Goal: Register for event/course

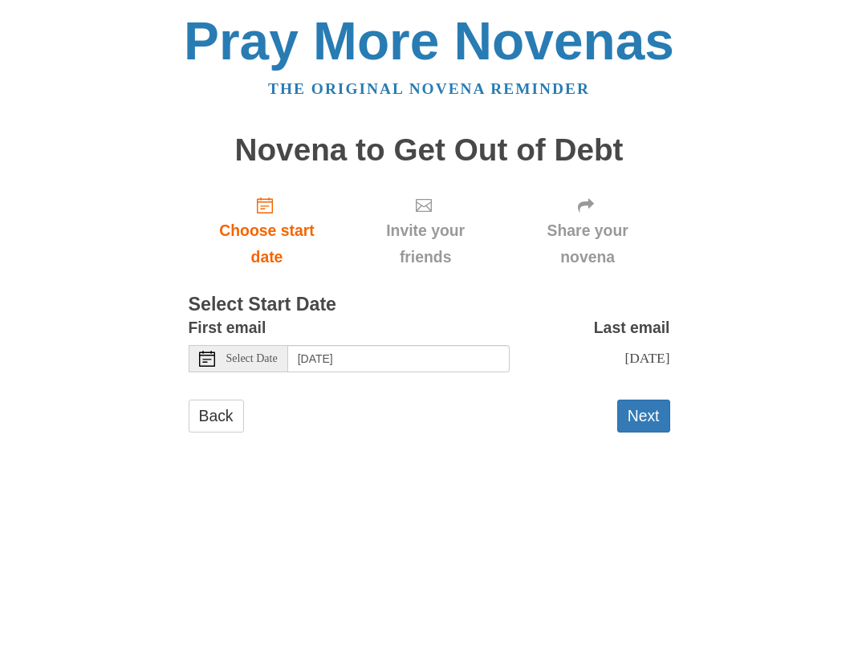
click at [215, 363] on div "Select Date" at bounding box center [239, 358] width 100 height 27
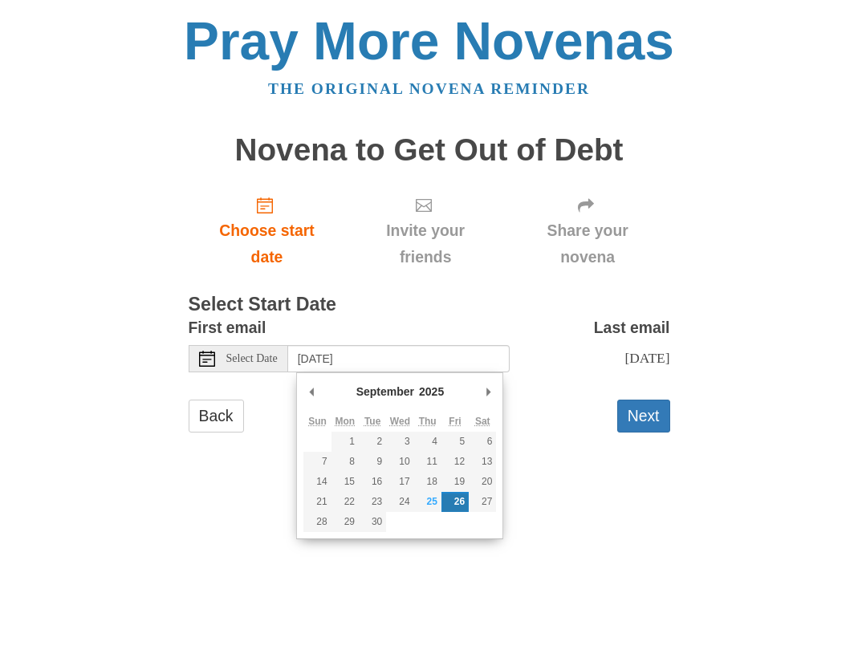
click at [214, 362] on use at bounding box center [207, 359] width 16 height 16
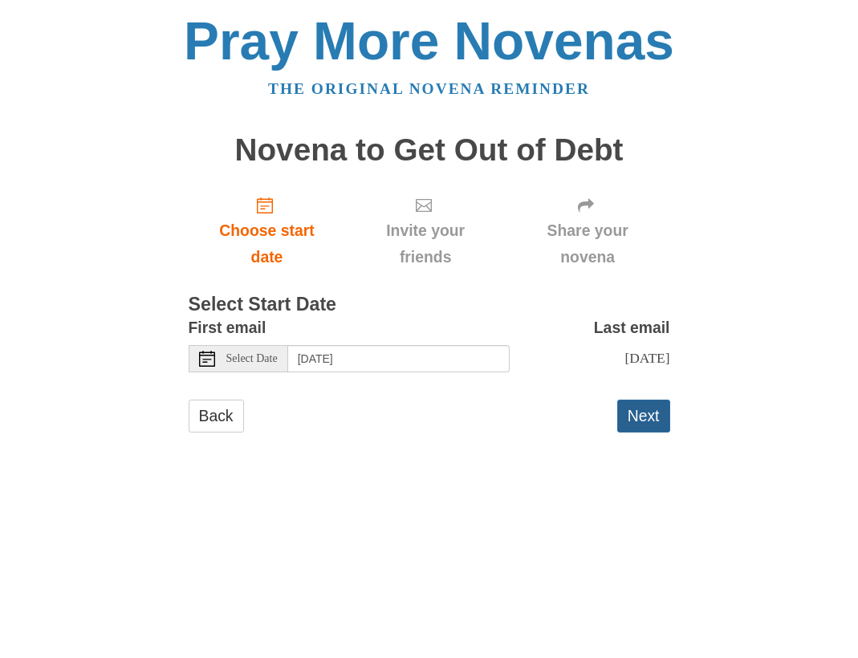
click at [632, 426] on button "Next" at bounding box center [643, 416] width 53 height 33
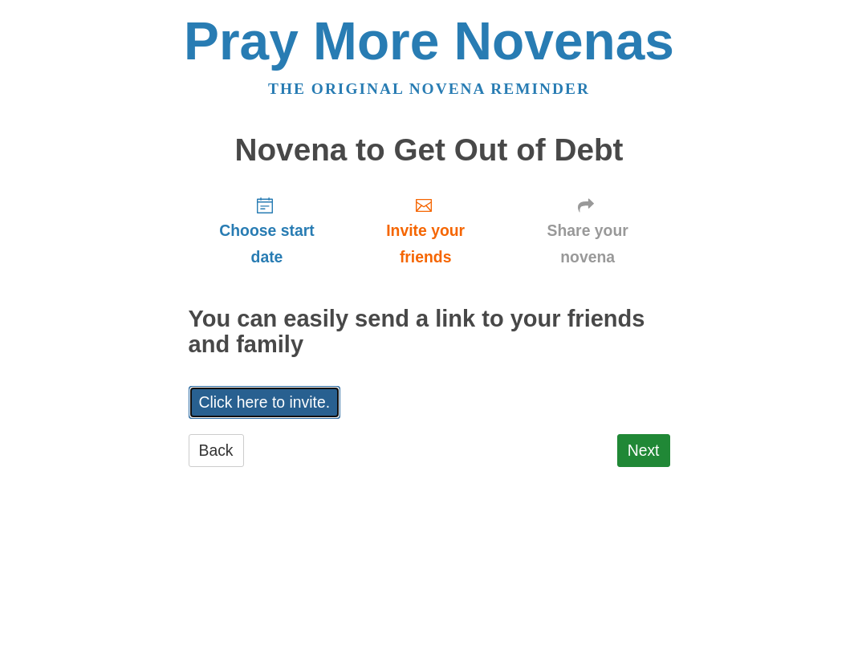
click at [307, 401] on link "Click here to invite." at bounding box center [265, 402] width 152 height 33
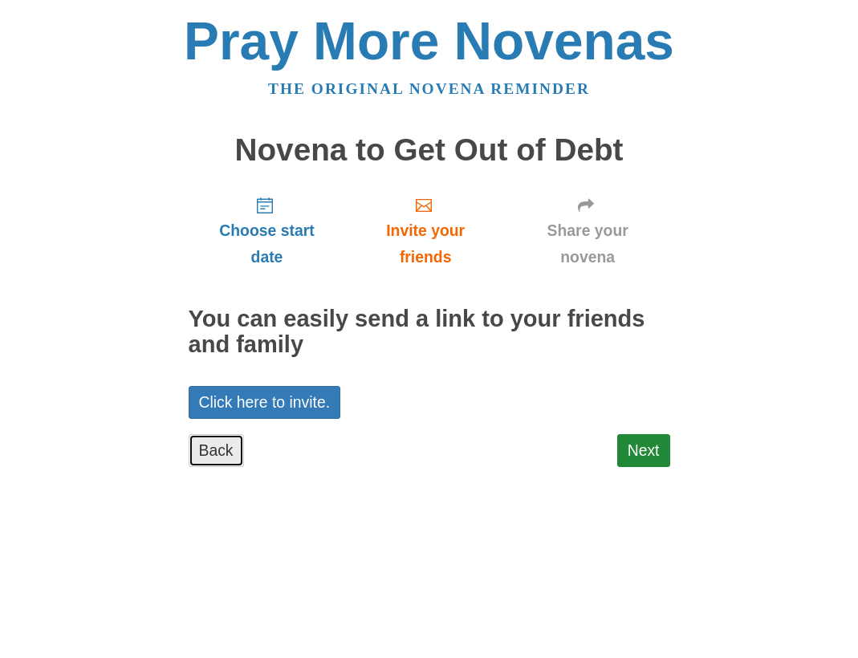
click at [206, 462] on link "Back" at bounding box center [216, 450] width 55 height 33
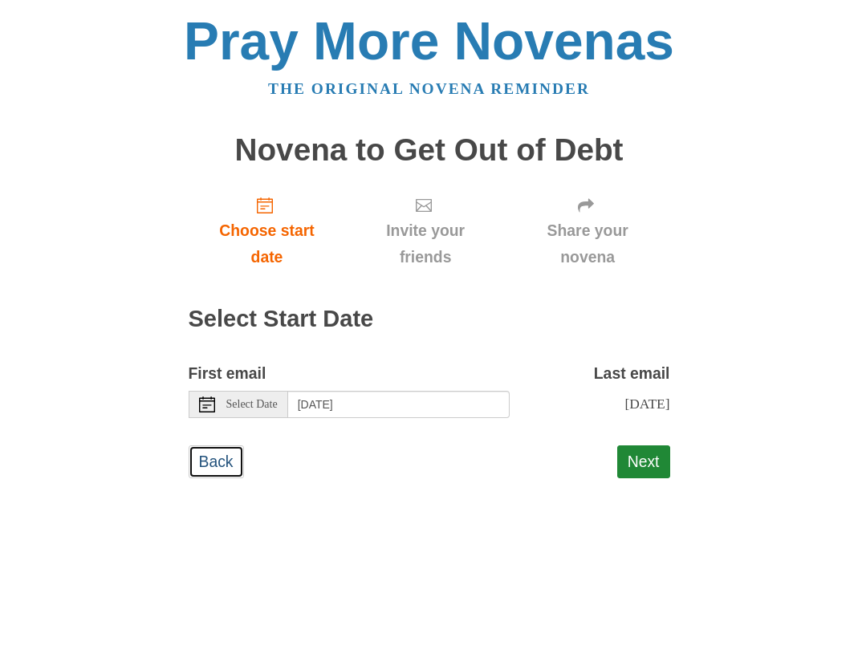
click at [206, 462] on link "Back" at bounding box center [216, 461] width 55 height 33
